Goal: Information Seeking & Learning: Learn about a topic

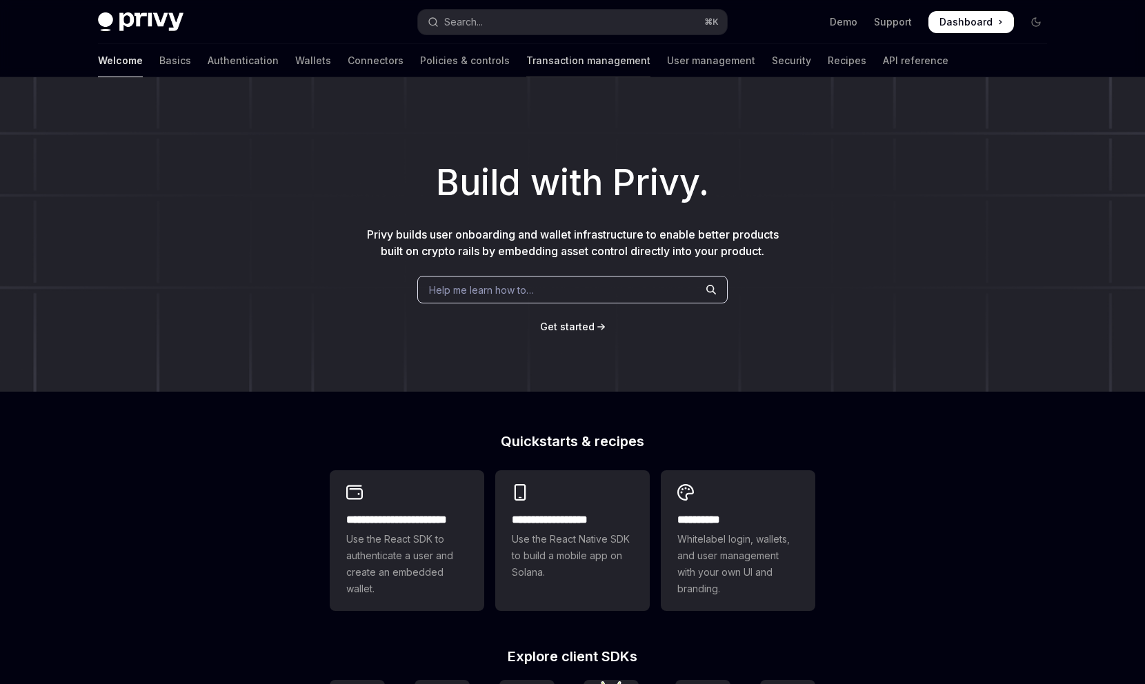
click at [526, 59] on link "Transaction management" at bounding box center [588, 60] width 124 height 33
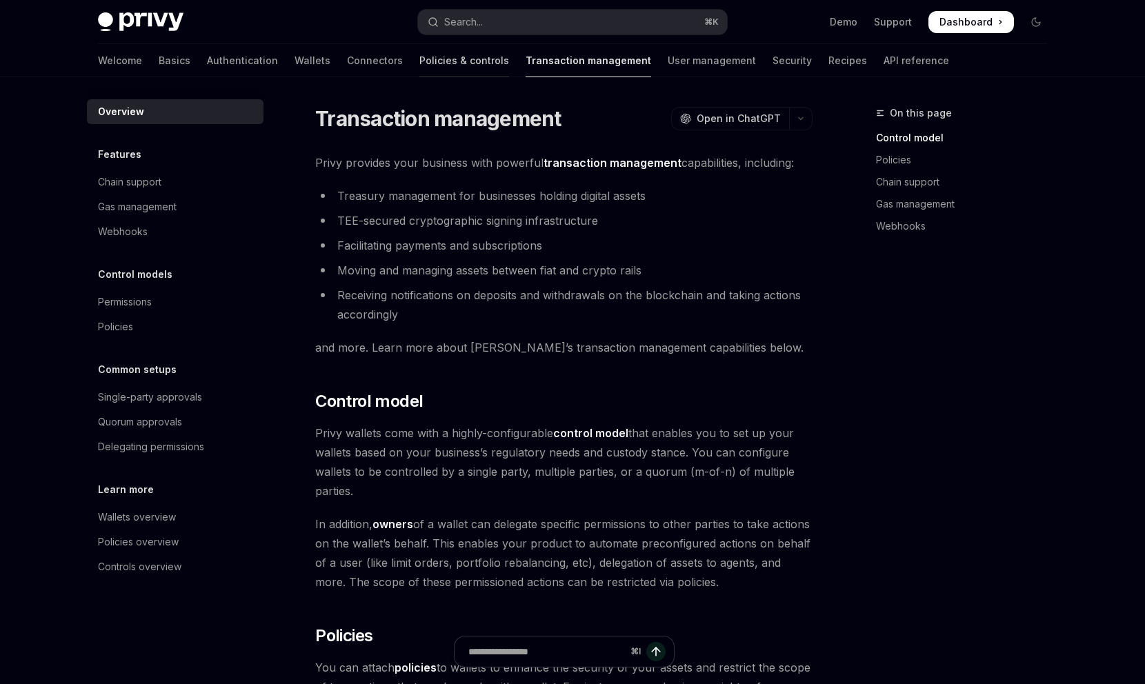
click at [419, 61] on link "Policies & controls" at bounding box center [464, 60] width 90 height 33
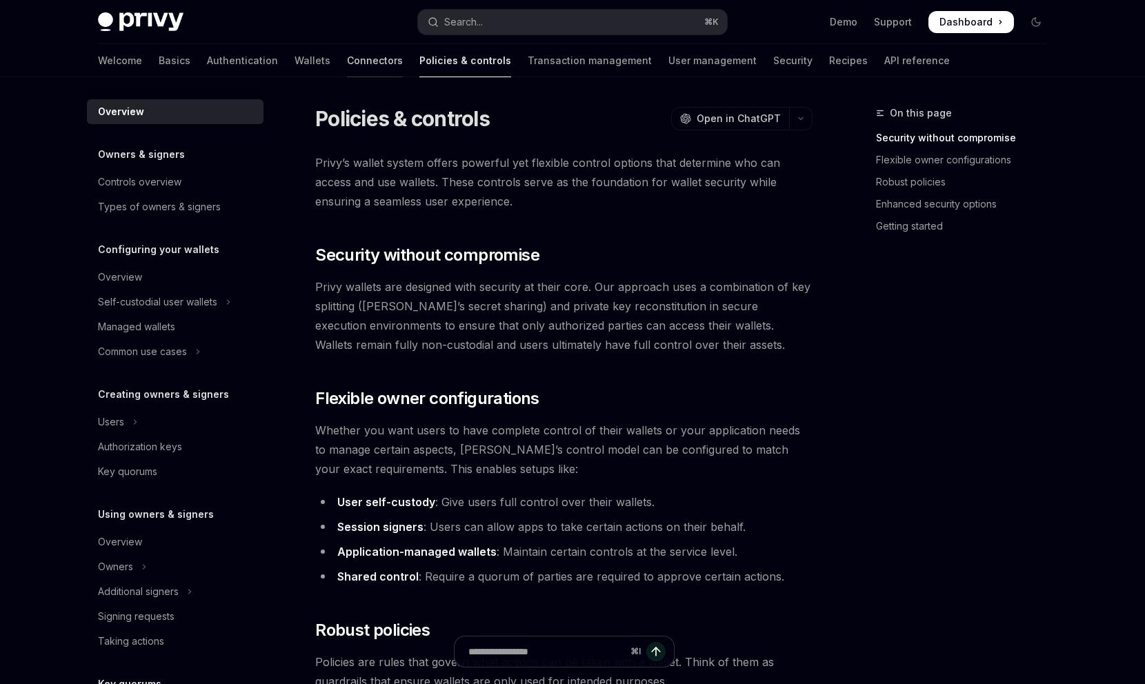
click at [347, 58] on link "Connectors" at bounding box center [375, 60] width 56 height 33
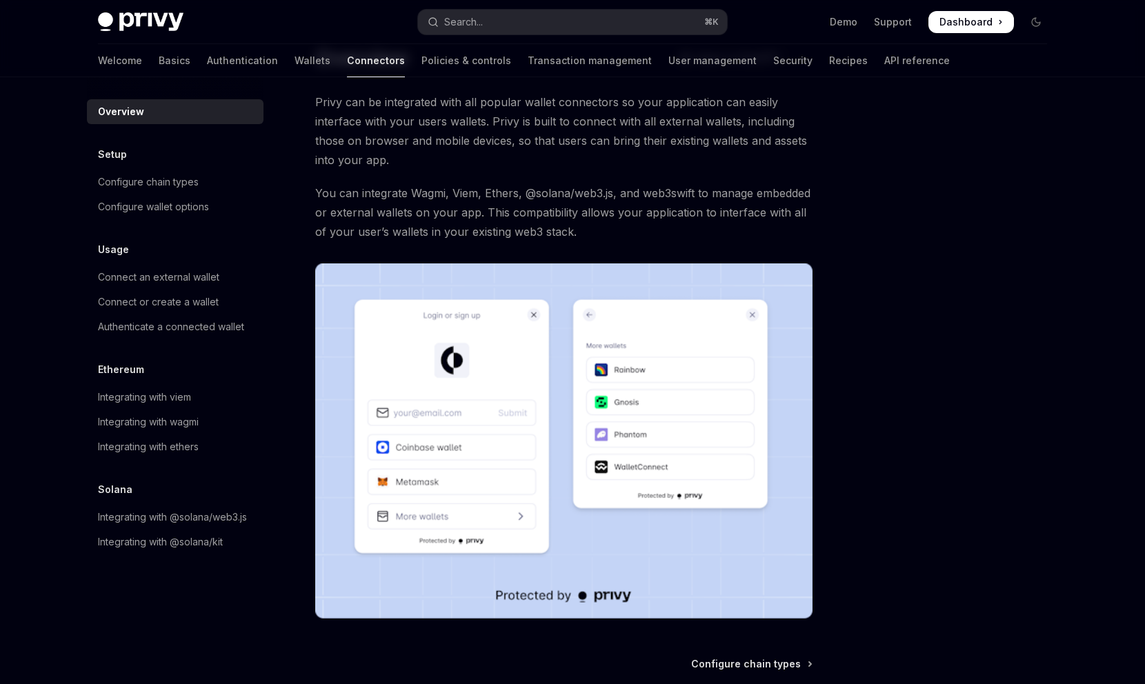
scroll to position [218, 0]
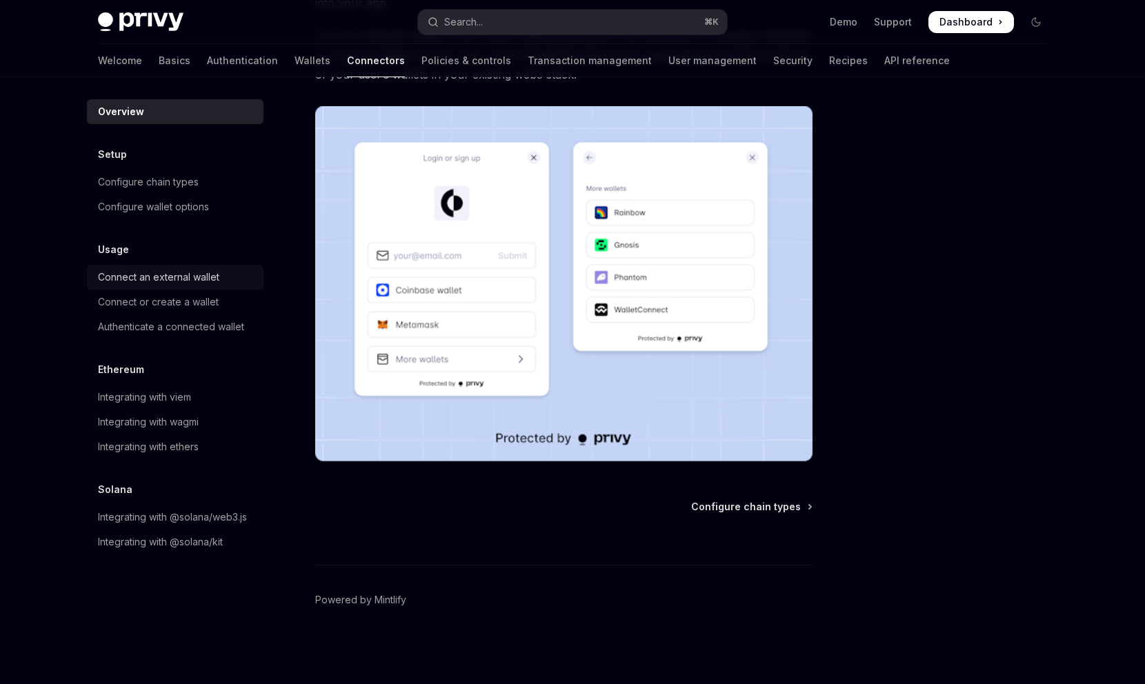
click at [154, 279] on div "Connect an external wallet" at bounding box center [158, 277] width 121 height 17
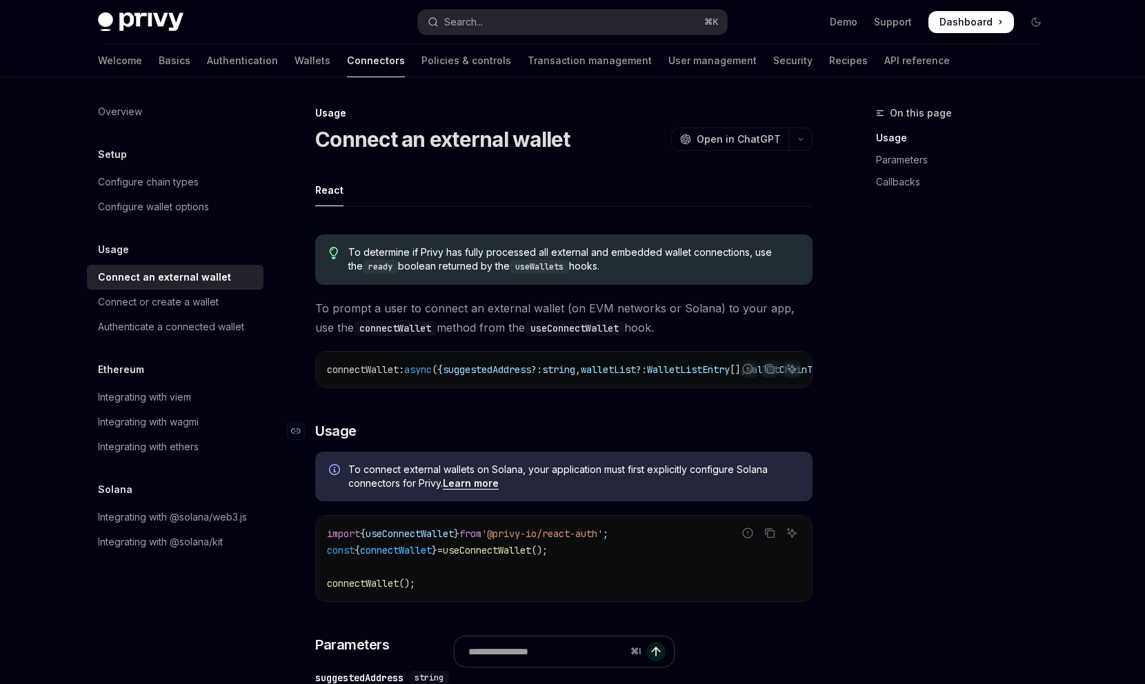
scroll to position [643, 0]
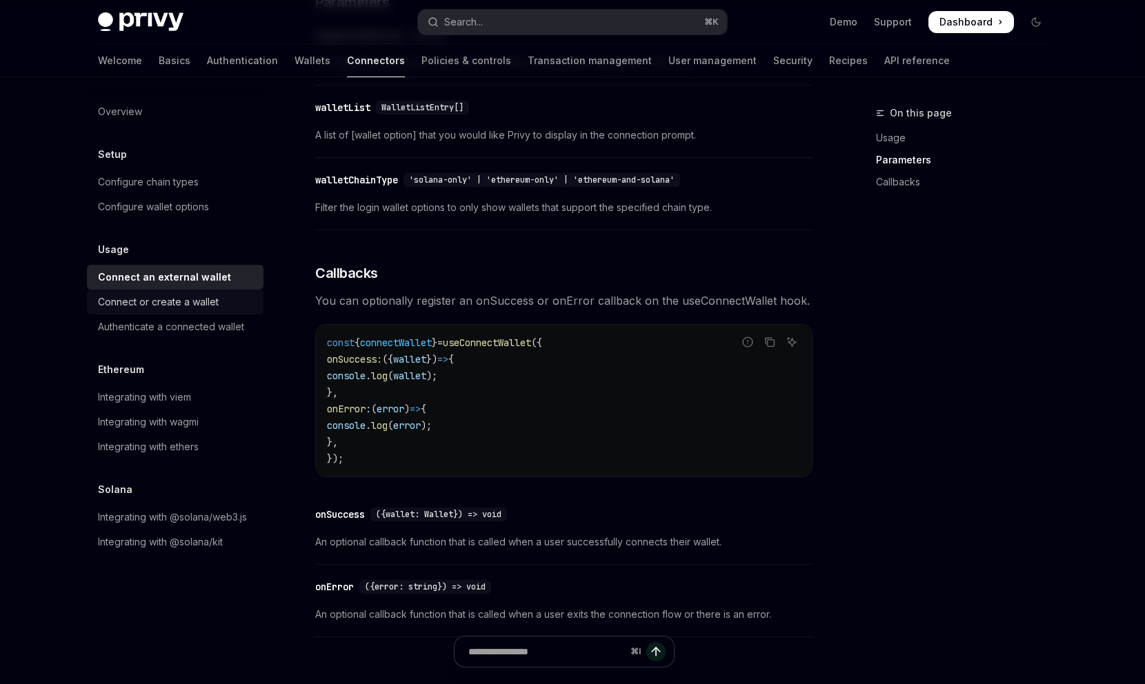
click at [198, 304] on div "Connect or create a wallet" at bounding box center [158, 302] width 121 height 17
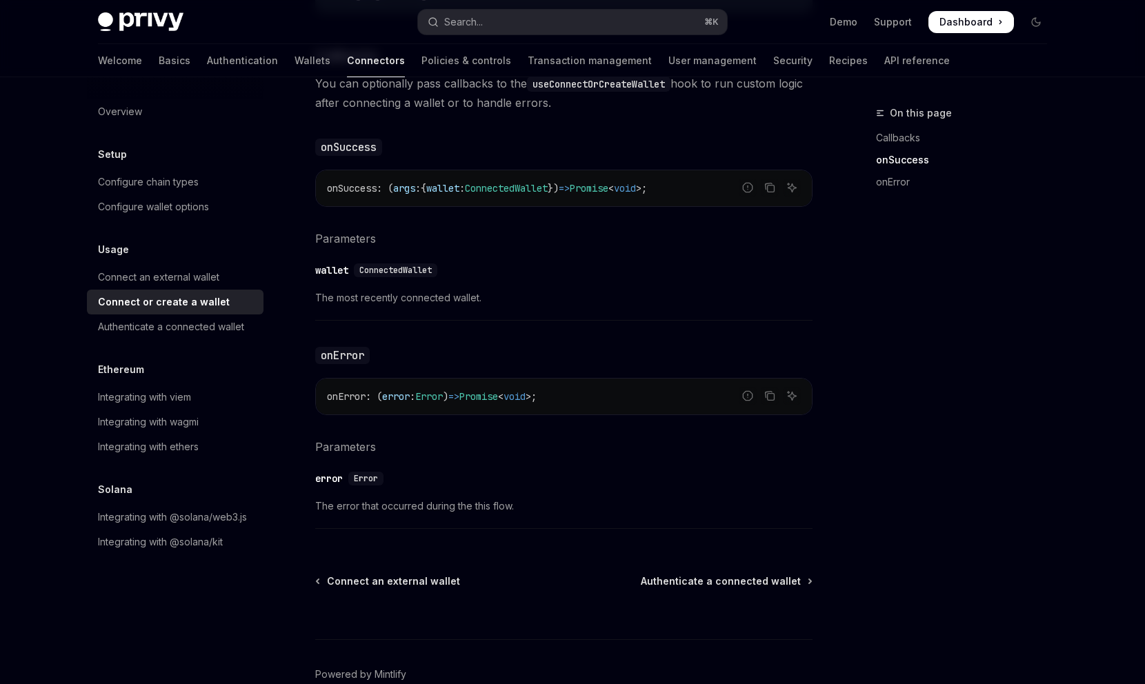
scroll to position [859, 0]
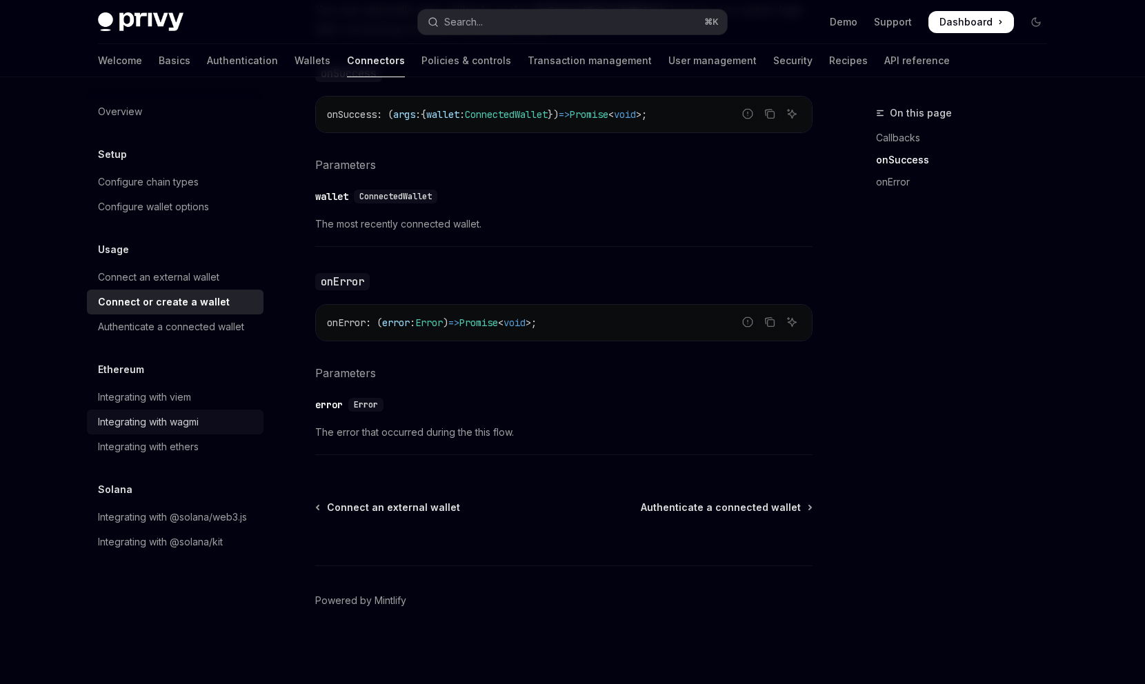
click at [160, 430] on div "Integrating with wagmi" at bounding box center [148, 422] width 101 height 17
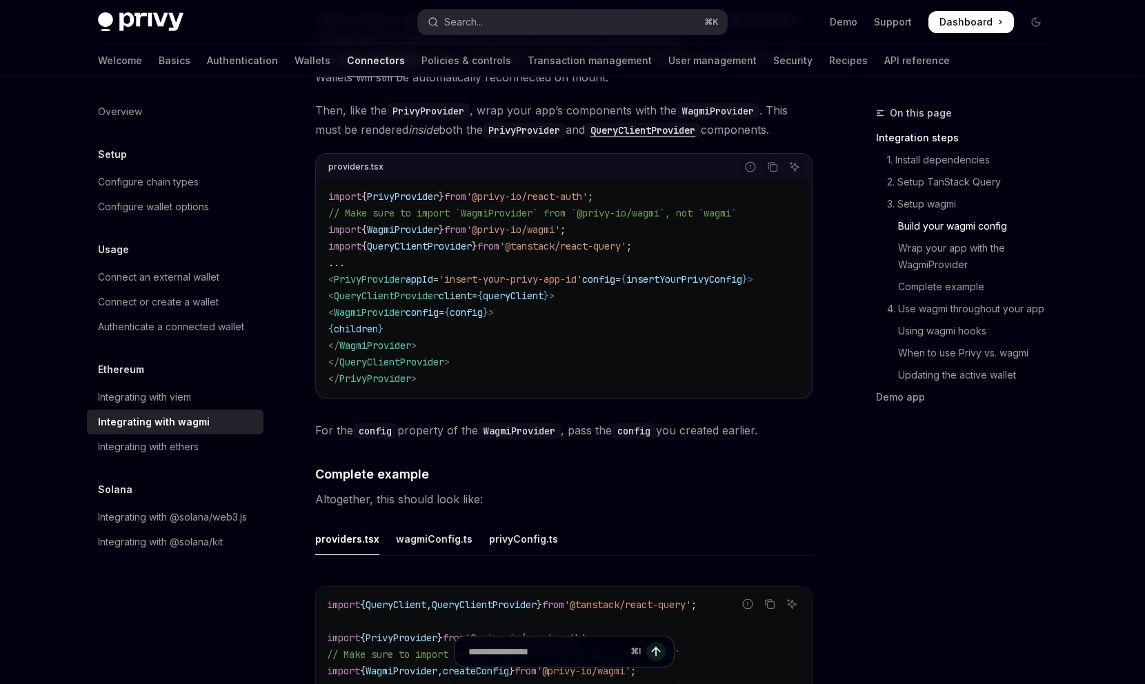
scroll to position [2424, 0]
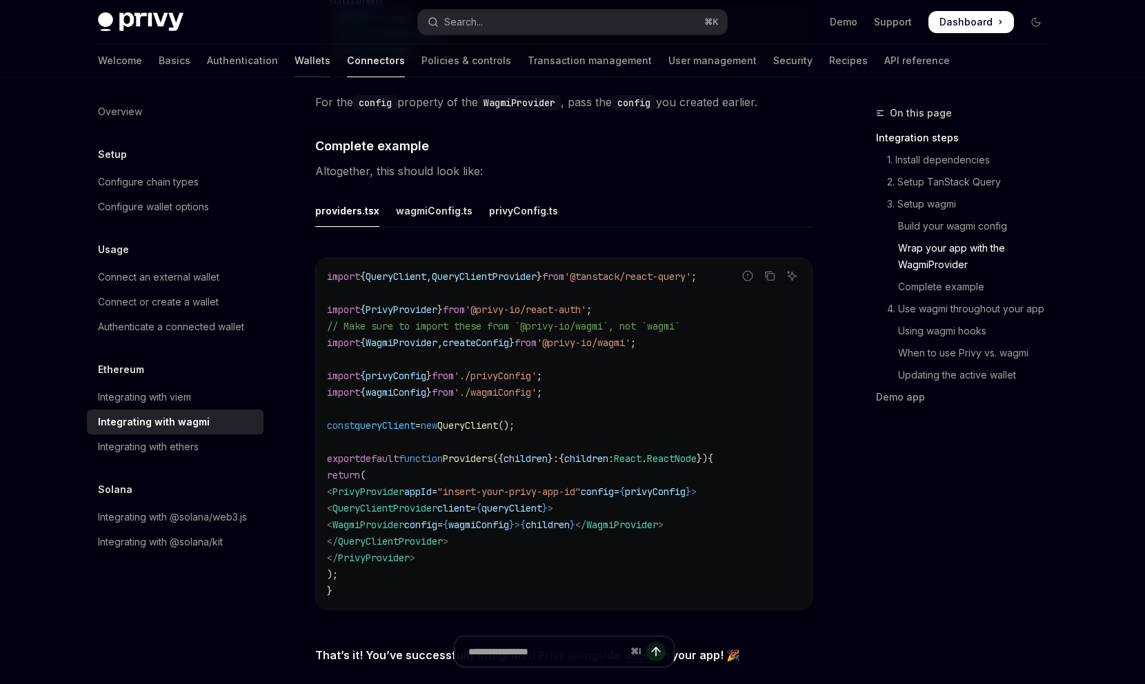
click at [294, 62] on link "Wallets" at bounding box center [312, 60] width 36 height 33
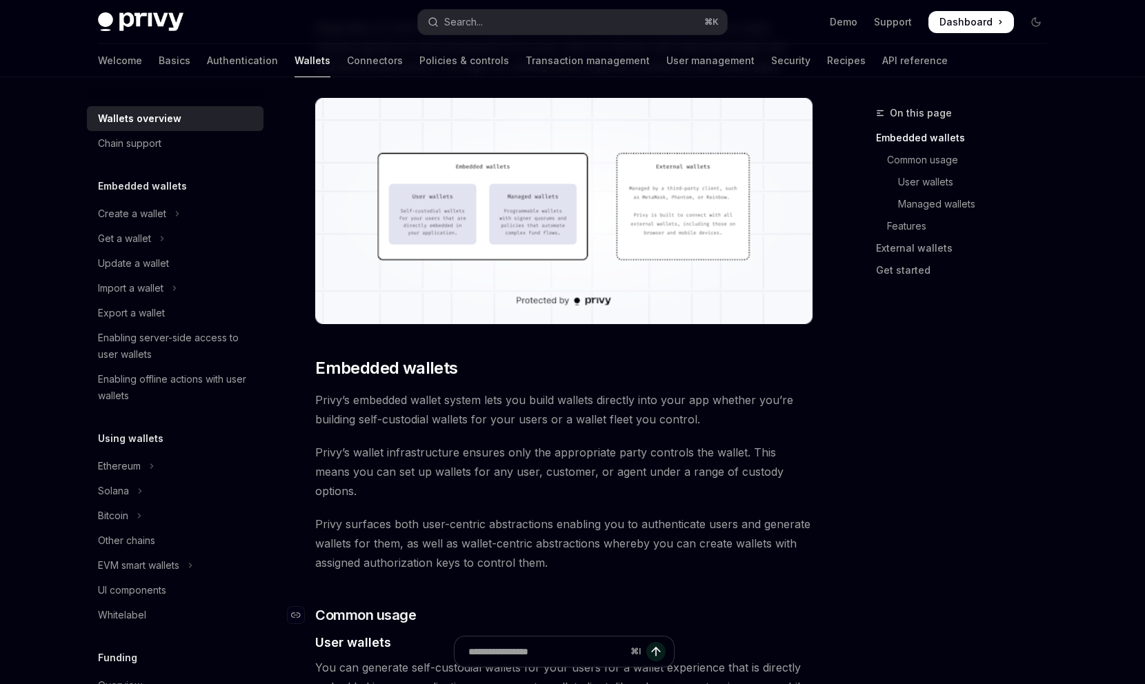
scroll to position [189, 0]
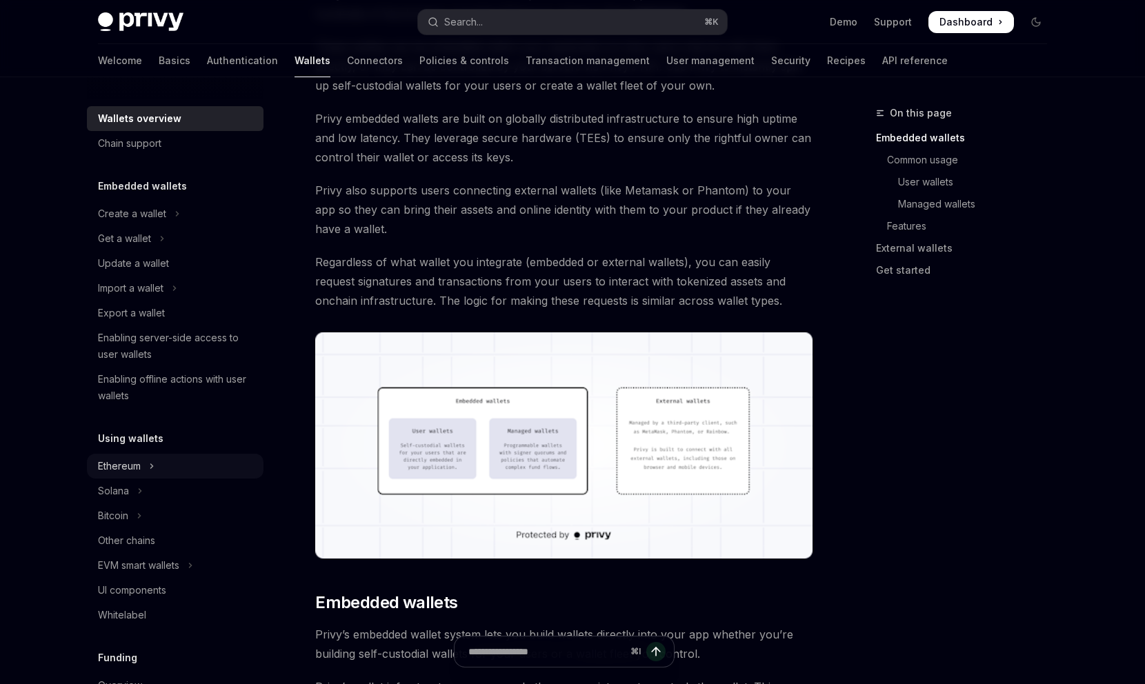
click at [117, 465] on div "Ethereum" at bounding box center [119, 466] width 43 height 17
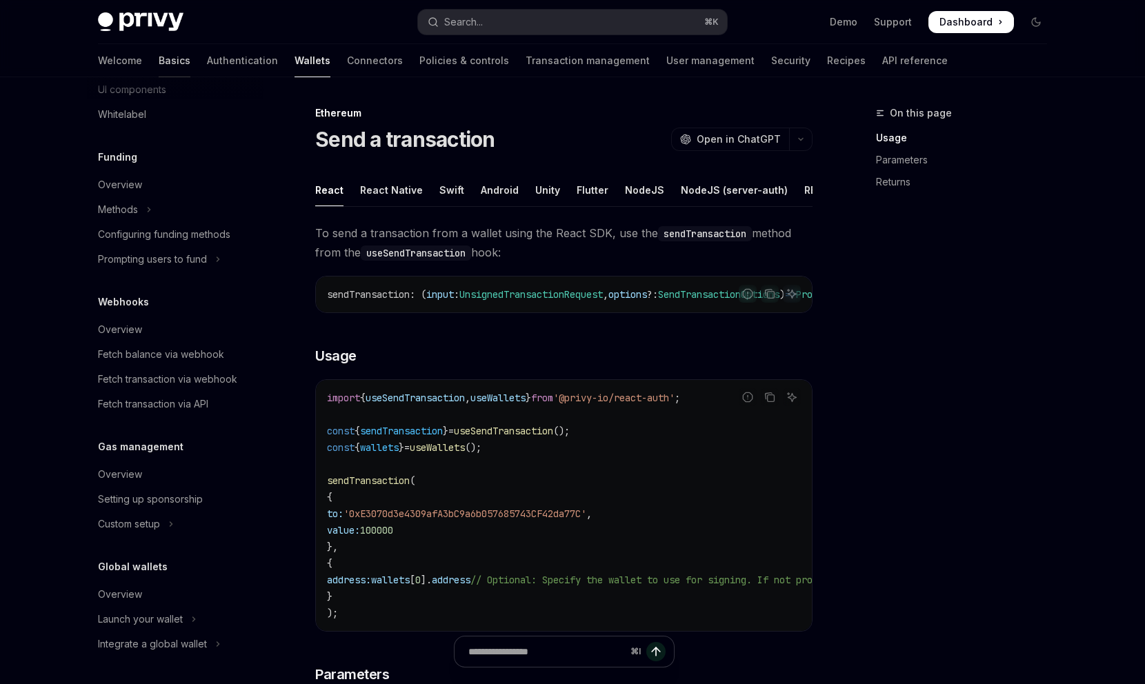
click at [159, 58] on link "Basics" at bounding box center [175, 60] width 32 height 33
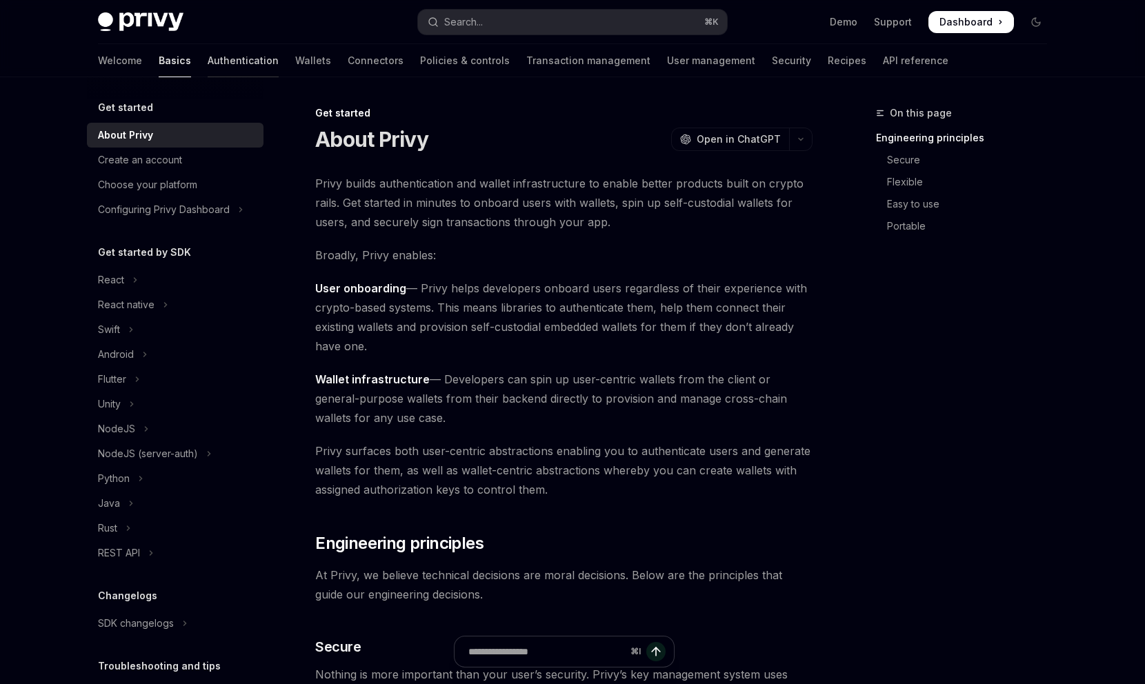
click at [208, 63] on link "Authentication" at bounding box center [243, 60] width 71 height 33
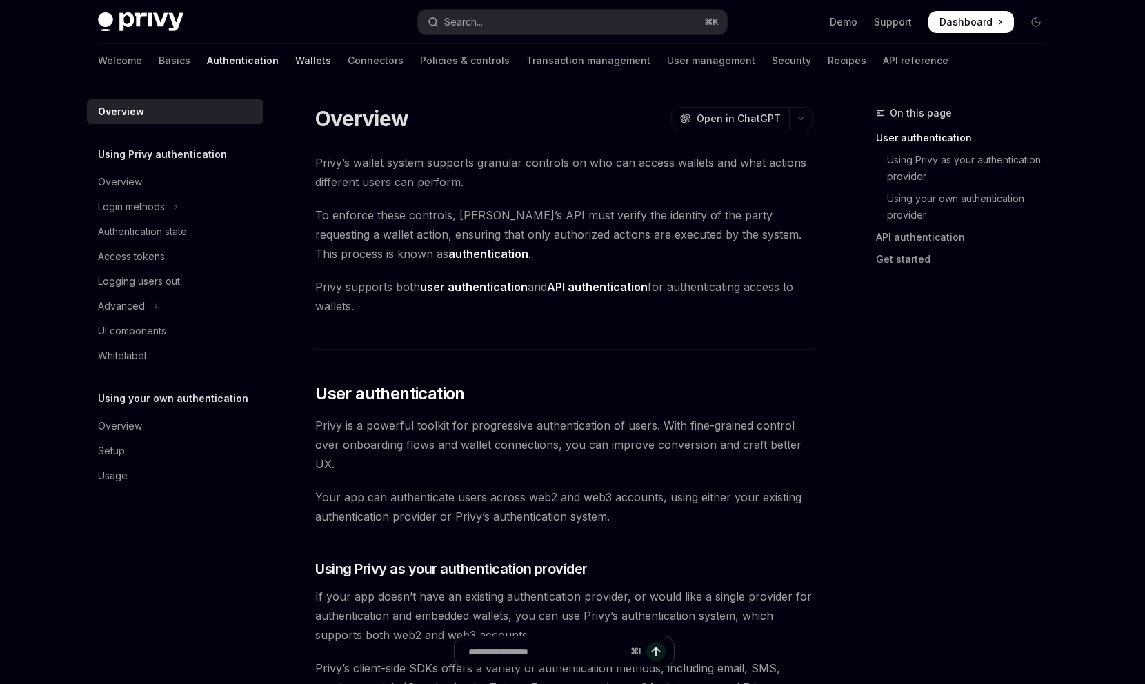
click at [295, 66] on link "Wallets" at bounding box center [313, 60] width 36 height 33
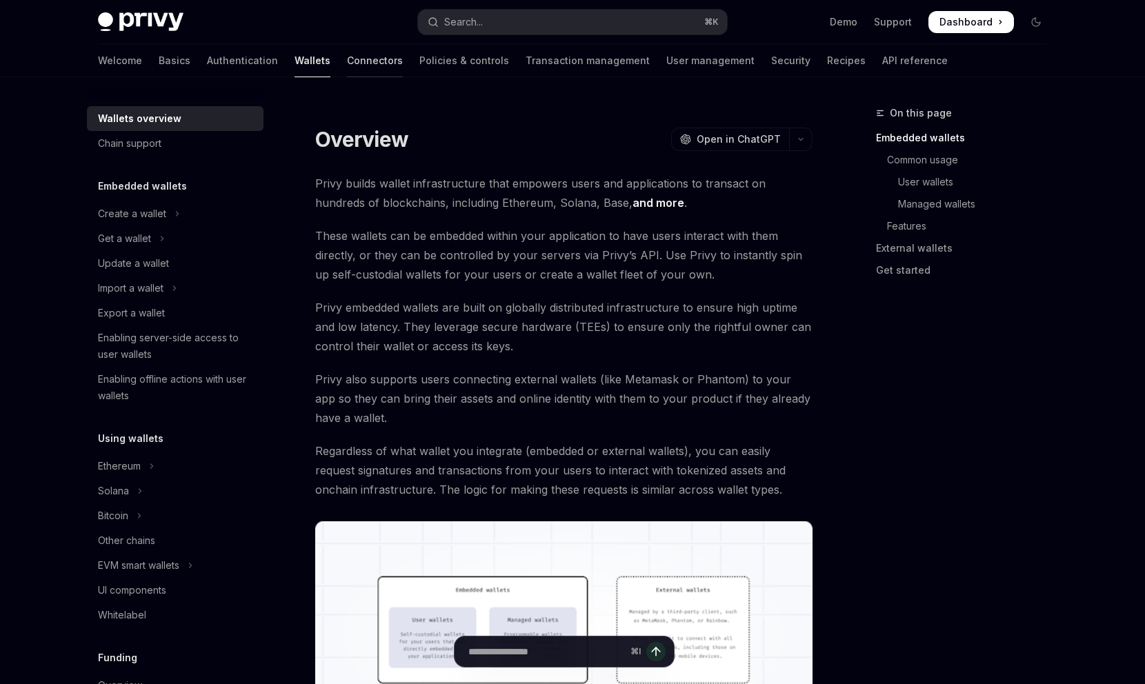
click at [347, 63] on link "Connectors" at bounding box center [375, 60] width 56 height 33
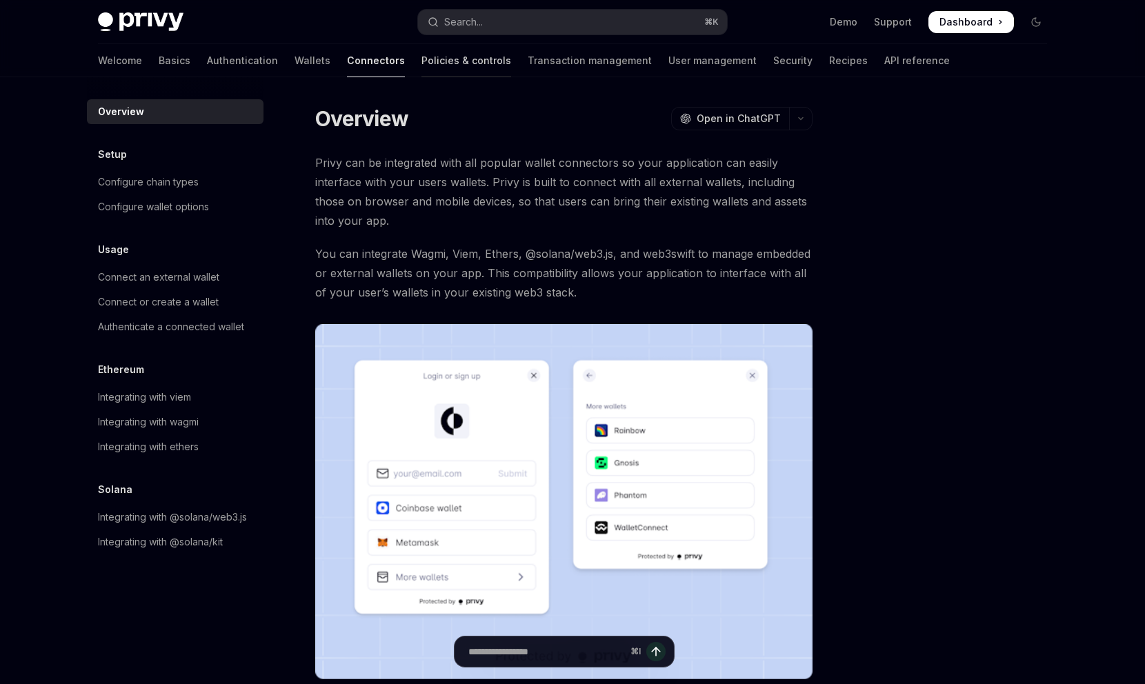
click at [421, 65] on link "Policies & controls" at bounding box center [466, 60] width 90 height 33
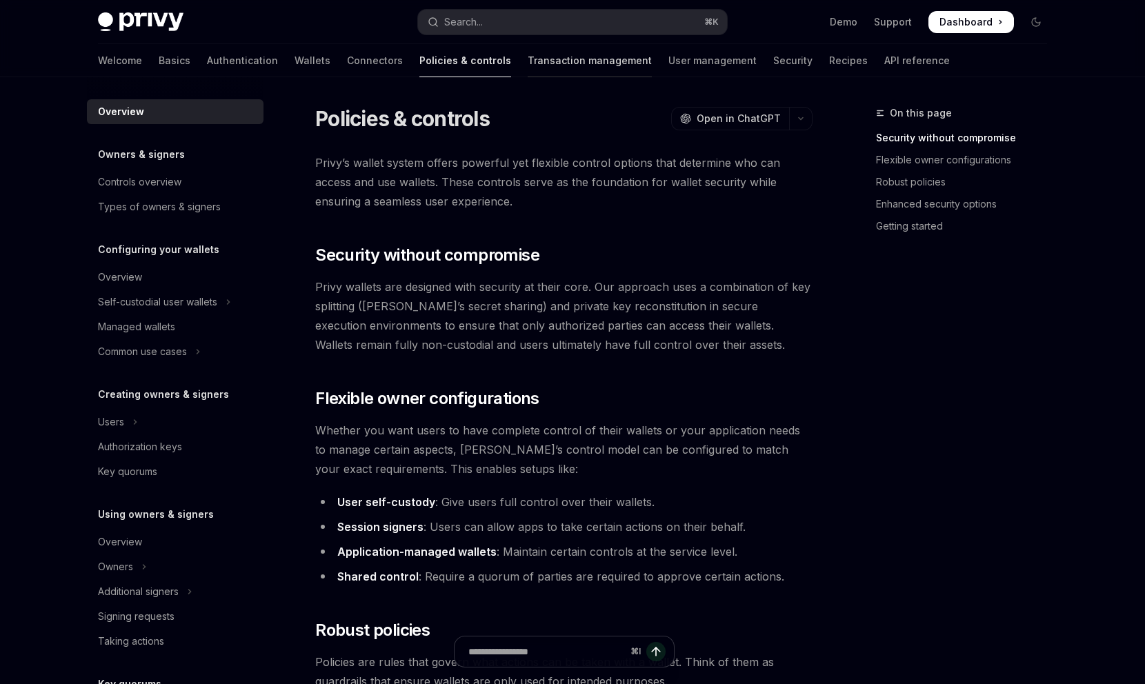
click at [534, 63] on link "Transaction management" at bounding box center [590, 60] width 124 height 33
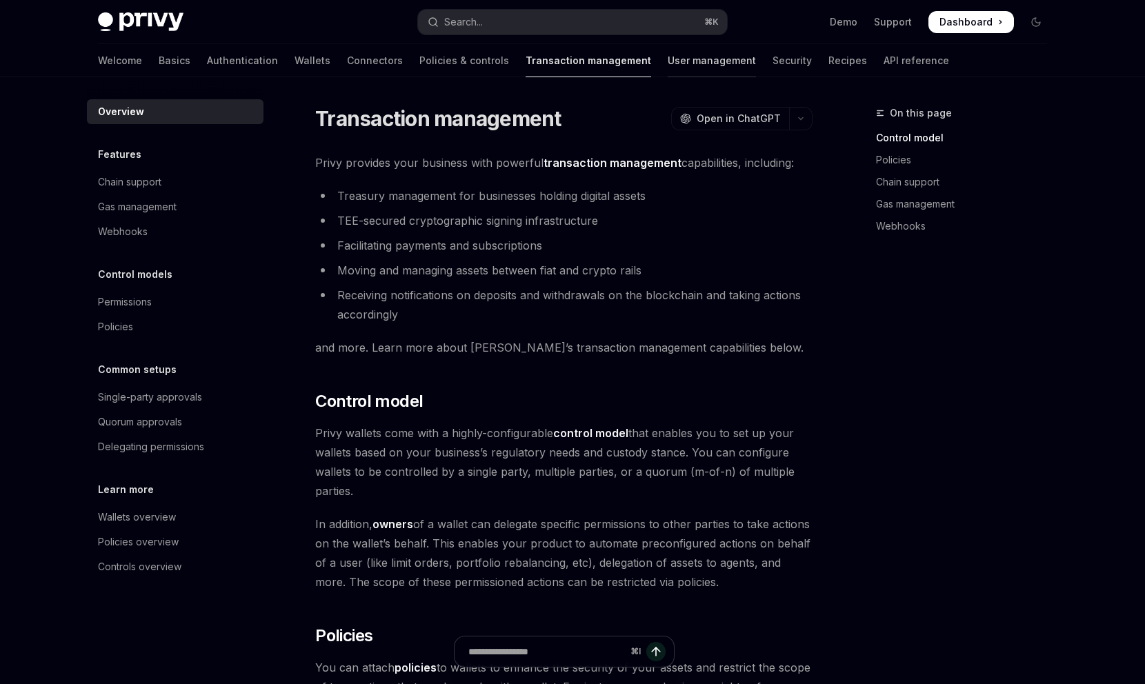
click at [668, 60] on link "User management" at bounding box center [712, 60] width 88 height 33
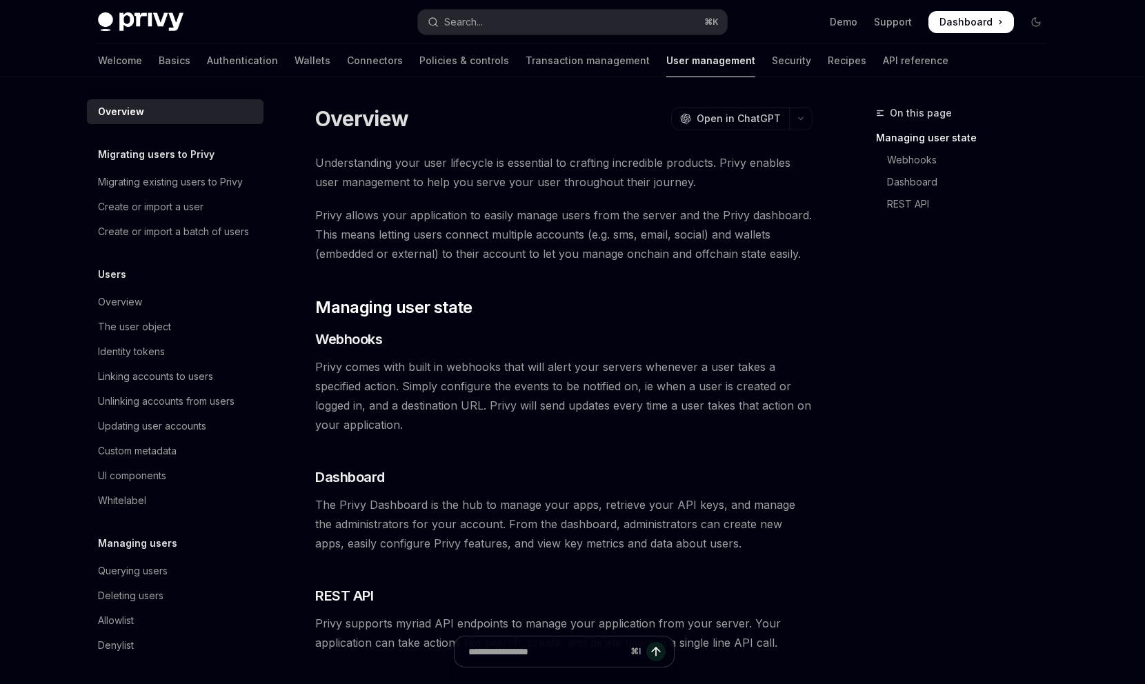
click at [728, 54] on div "Welcome Basics Authentication Wallets Connectors Policies & controls Transactio…" at bounding box center [523, 60] width 850 height 33
click at [772, 62] on link "Security" at bounding box center [791, 60] width 39 height 33
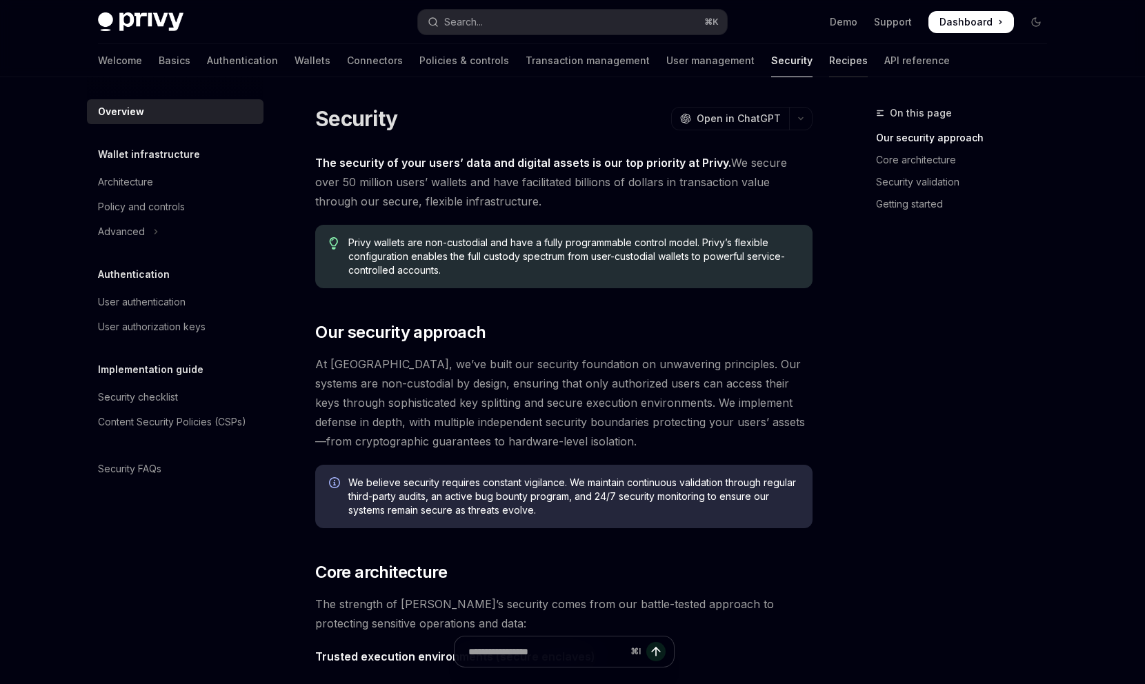
click at [829, 63] on link "Recipes" at bounding box center [848, 60] width 39 height 33
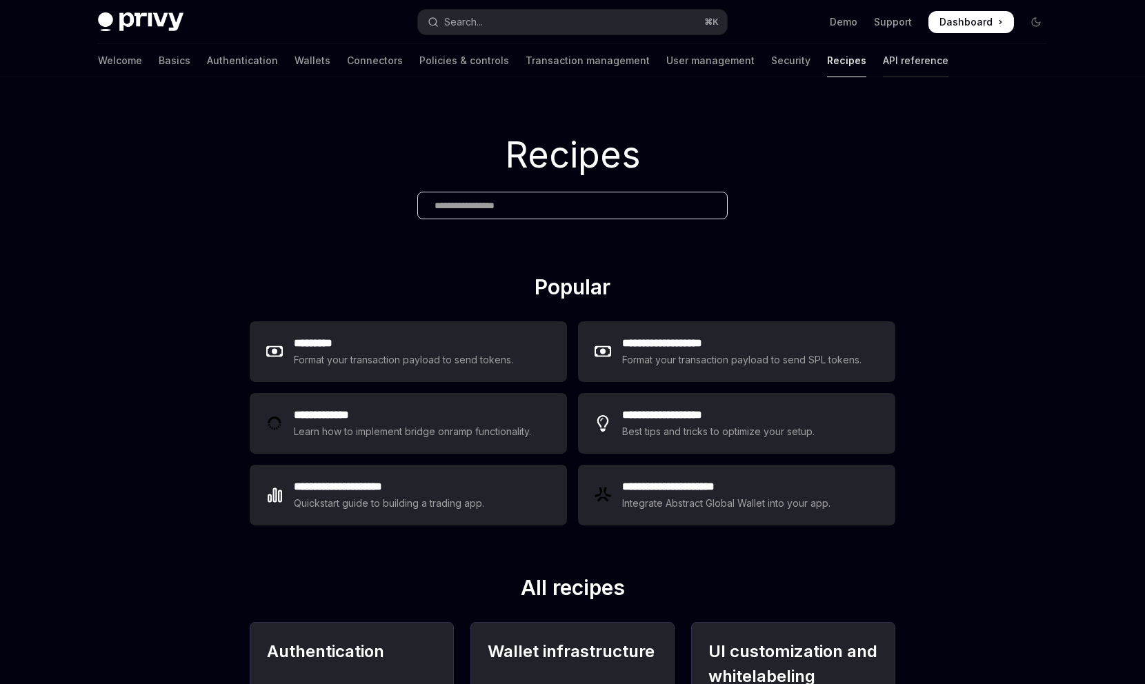
click at [883, 66] on link "API reference" at bounding box center [916, 60] width 66 height 33
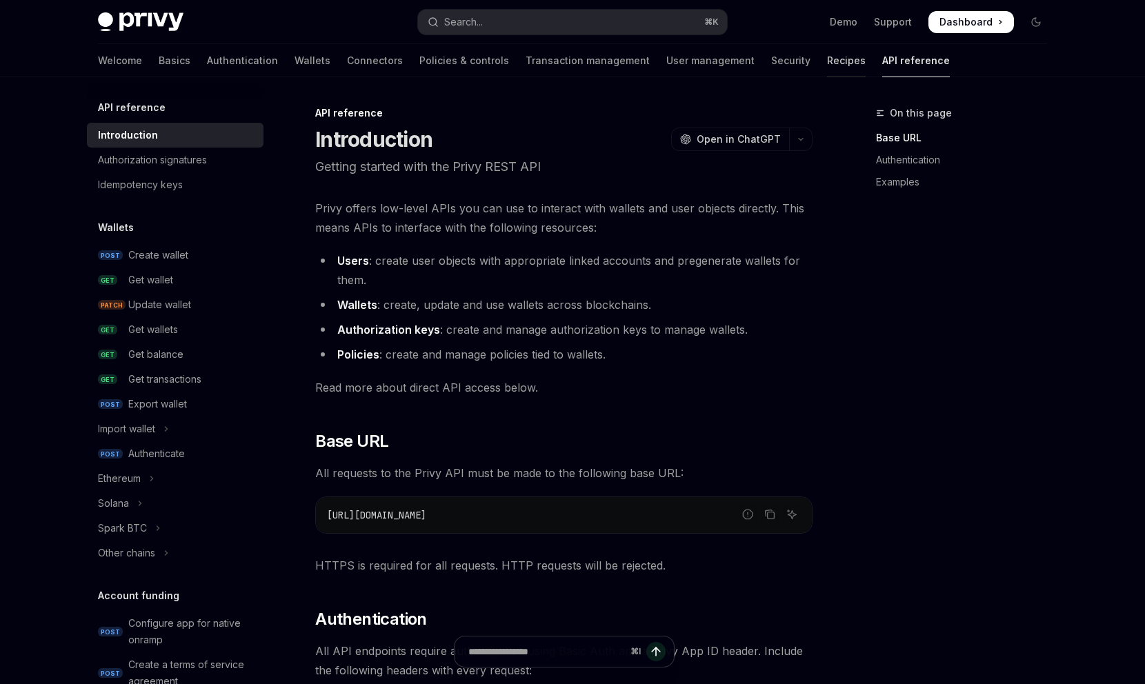
click at [827, 65] on link "Recipes" at bounding box center [846, 60] width 39 height 33
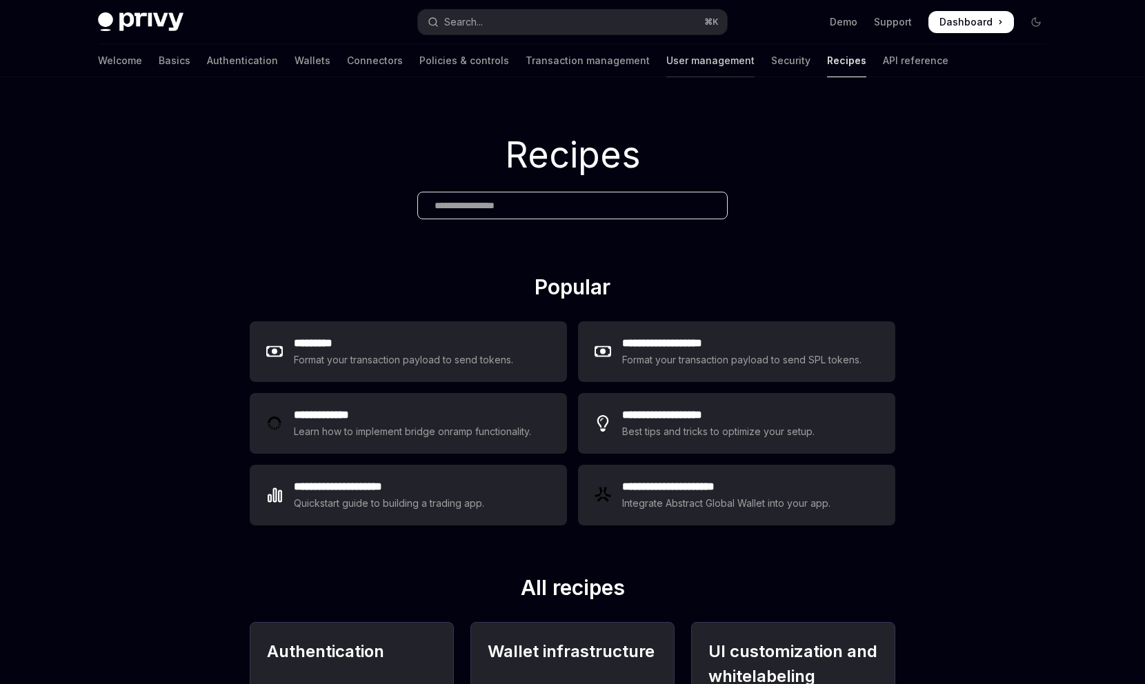
click at [666, 59] on link "User management" at bounding box center [710, 60] width 88 height 33
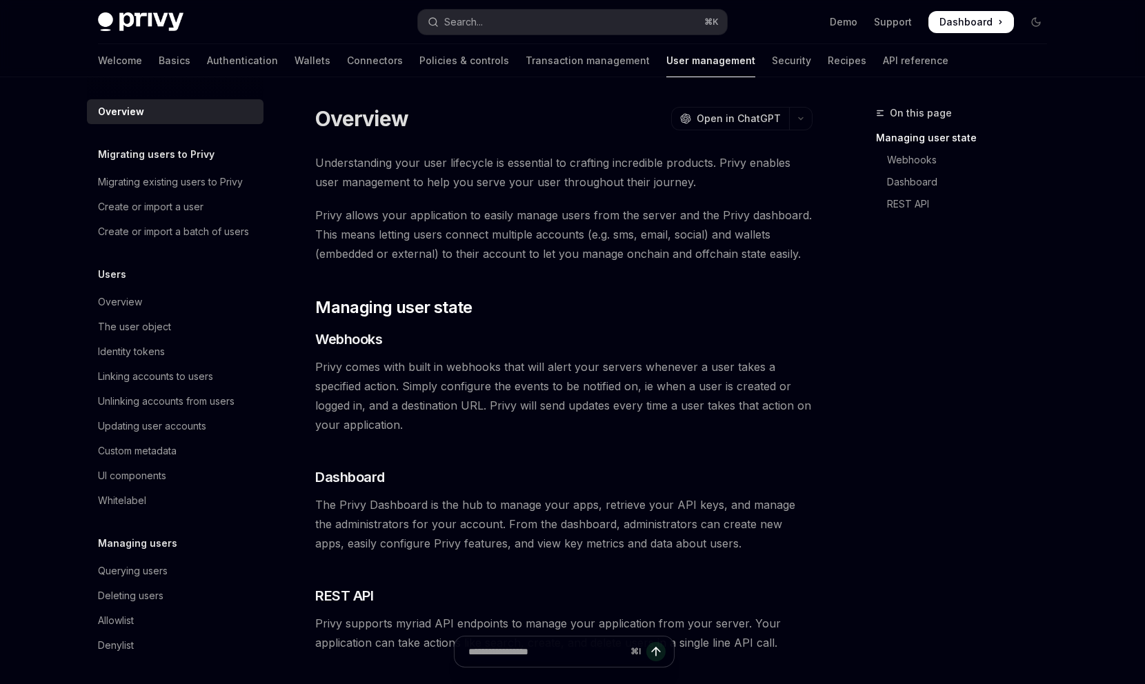
click at [436, 53] on div "Welcome Basics Authentication Wallets Connectors Policies & controls Transactio…" at bounding box center [523, 60] width 850 height 33
click at [419, 58] on link "Policies & controls" at bounding box center [464, 60] width 90 height 33
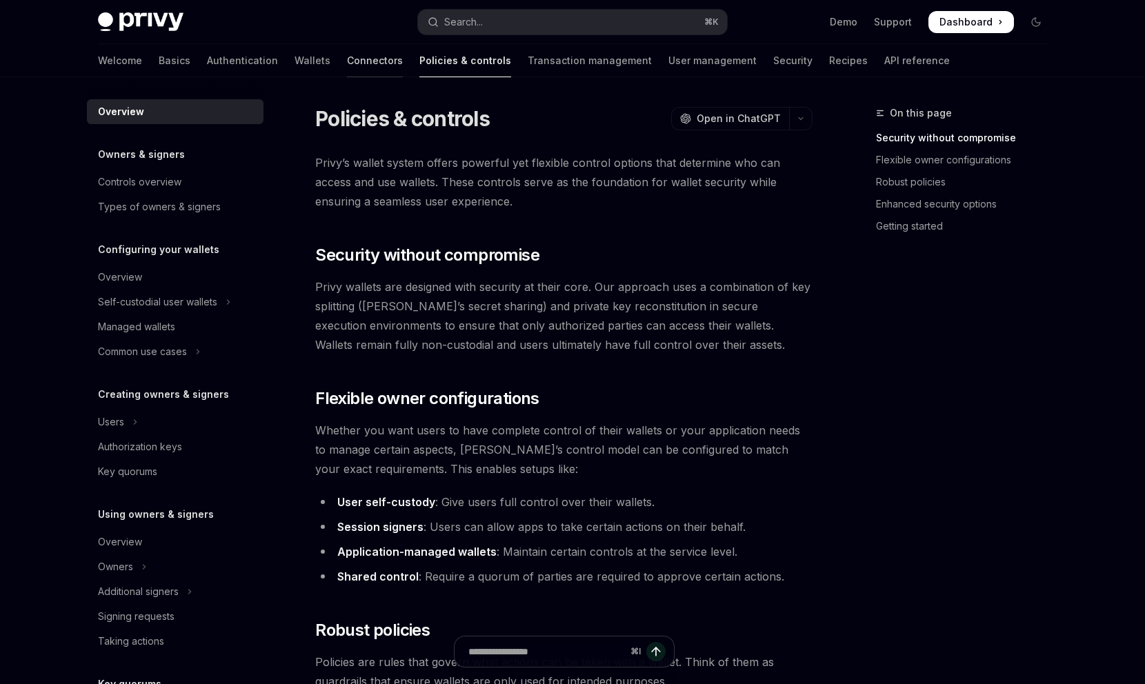
click at [347, 62] on link "Connectors" at bounding box center [375, 60] width 56 height 33
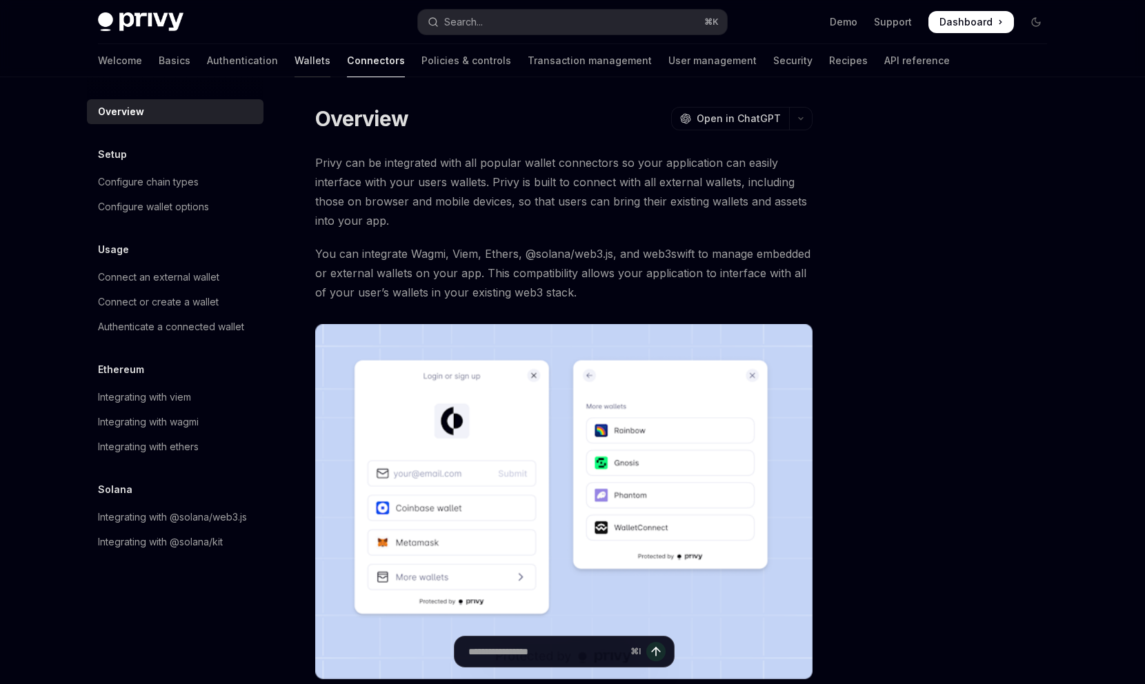
click at [294, 64] on link "Wallets" at bounding box center [312, 60] width 36 height 33
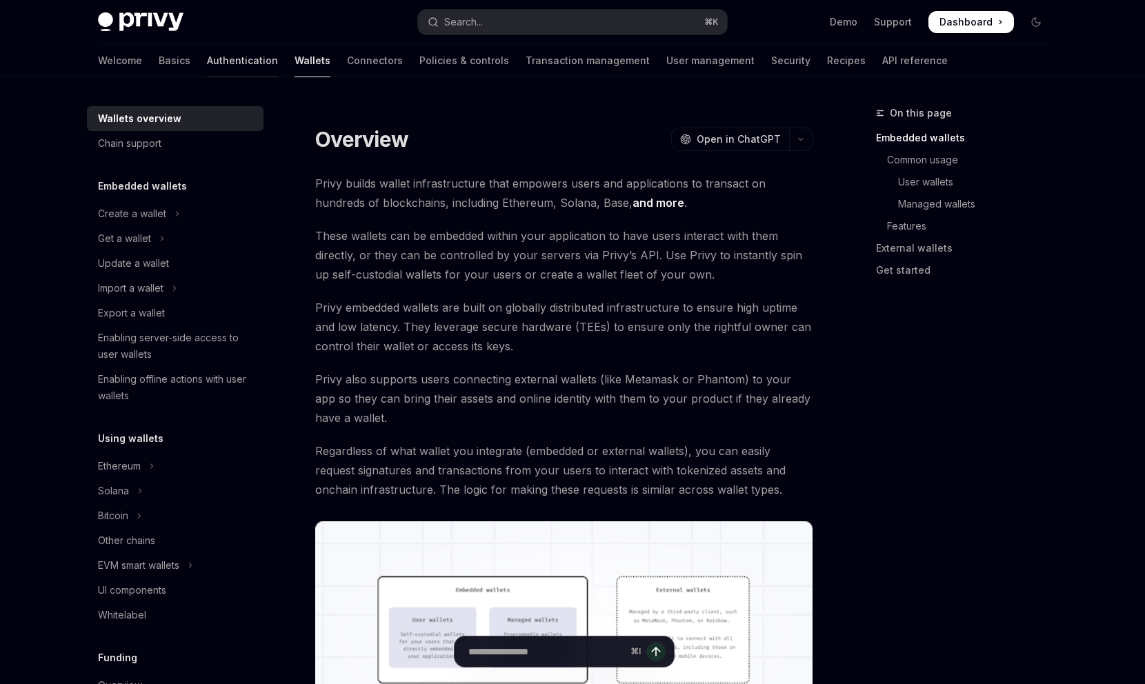
click at [207, 63] on link "Authentication" at bounding box center [242, 60] width 71 height 33
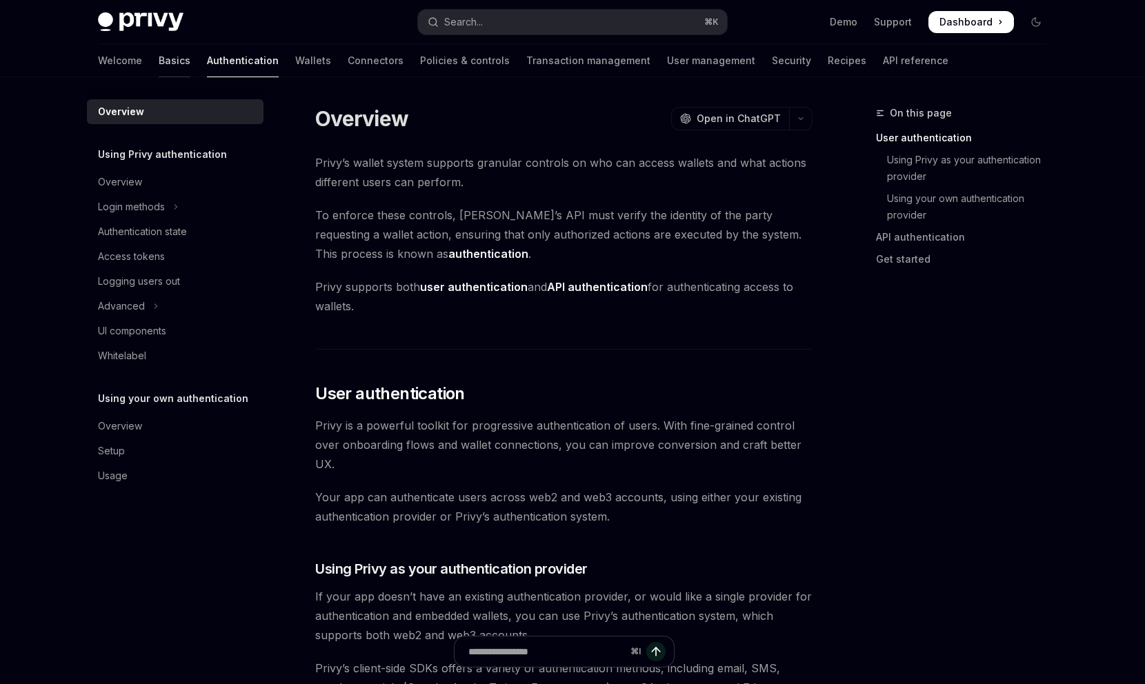
click at [159, 63] on link "Basics" at bounding box center [175, 60] width 32 height 33
type textarea "*"
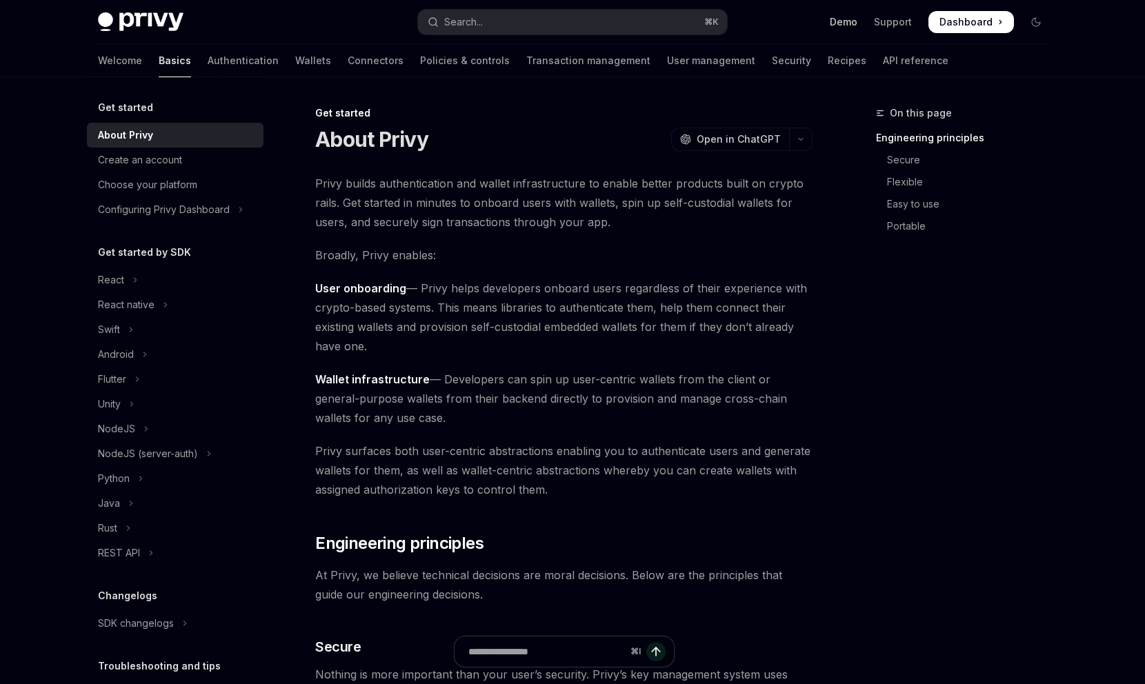
click at [846, 22] on link "Demo" at bounding box center [844, 22] width 28 height 14
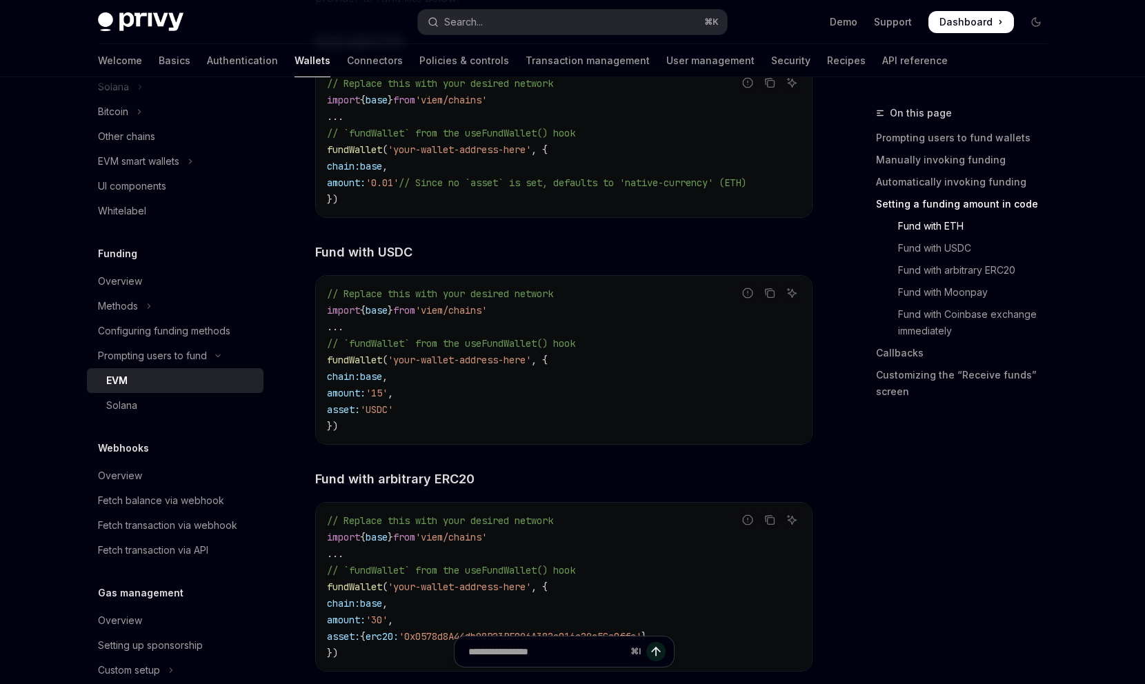
scroll to position [1858, 0]
